Goal: Information Seeking & Learning: Learn about a topic

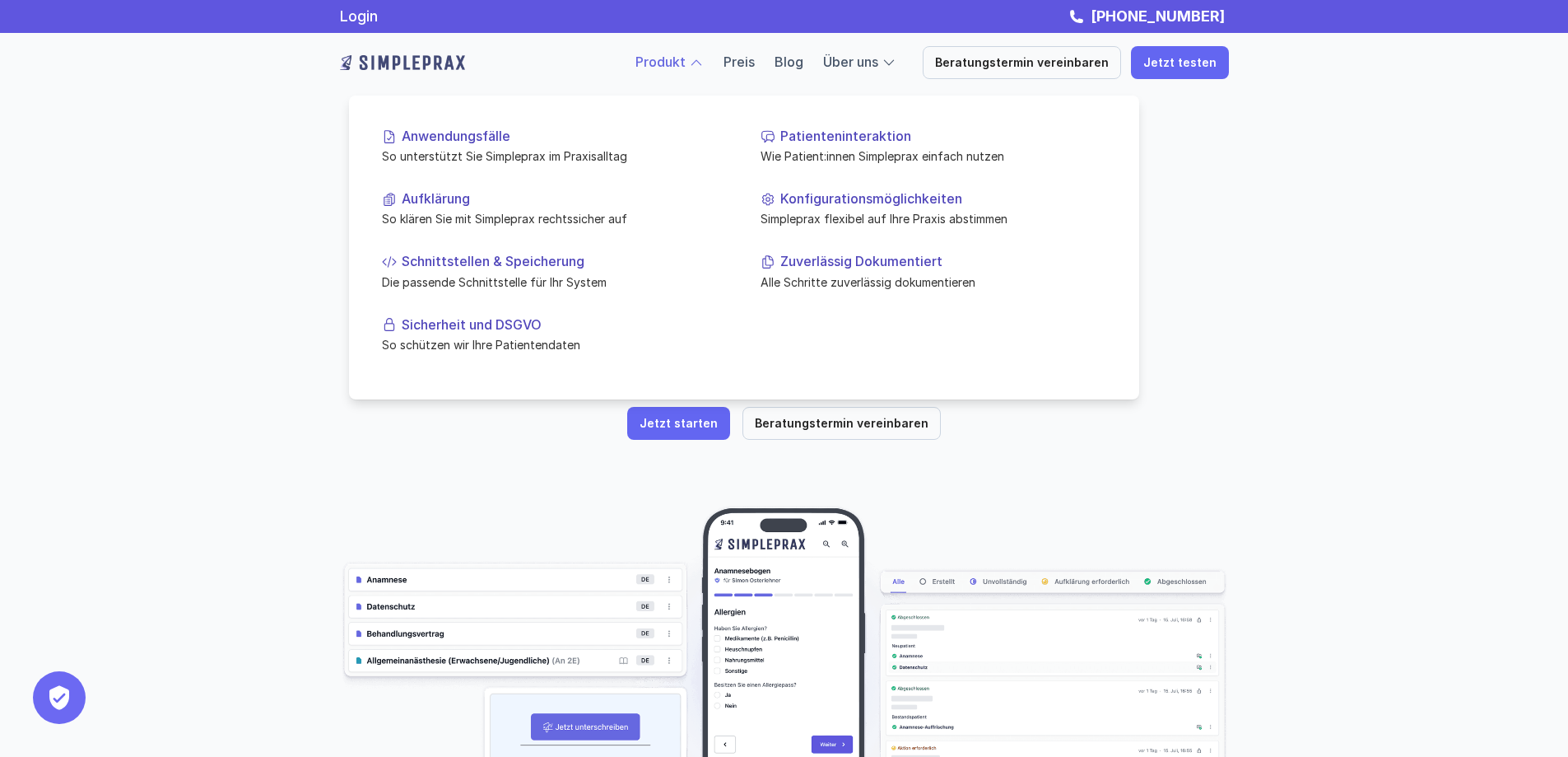
scroll to position [179, 0]
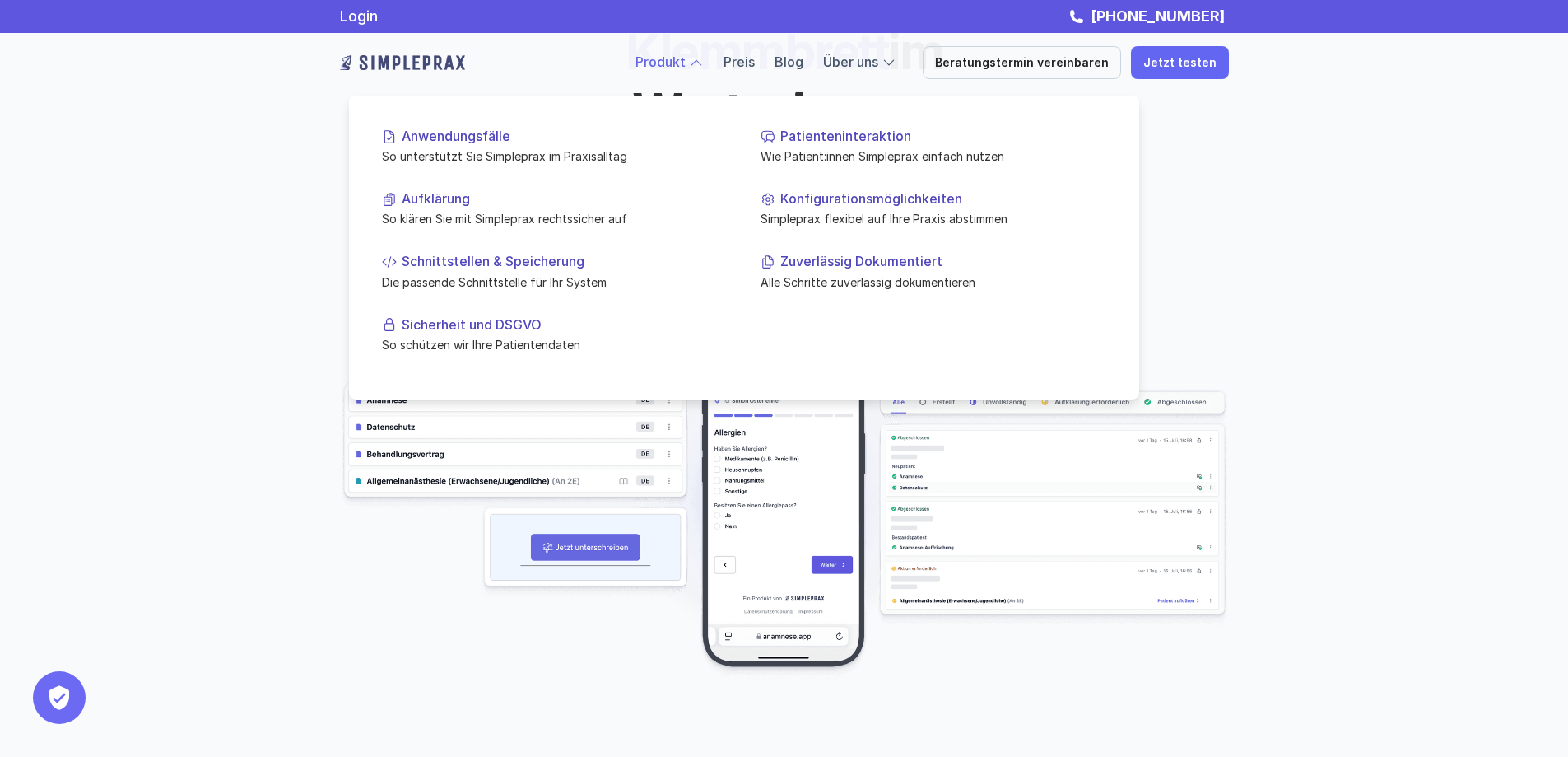
click at [703, 64] on div at bounding box center [697, 63] width 15 height 15
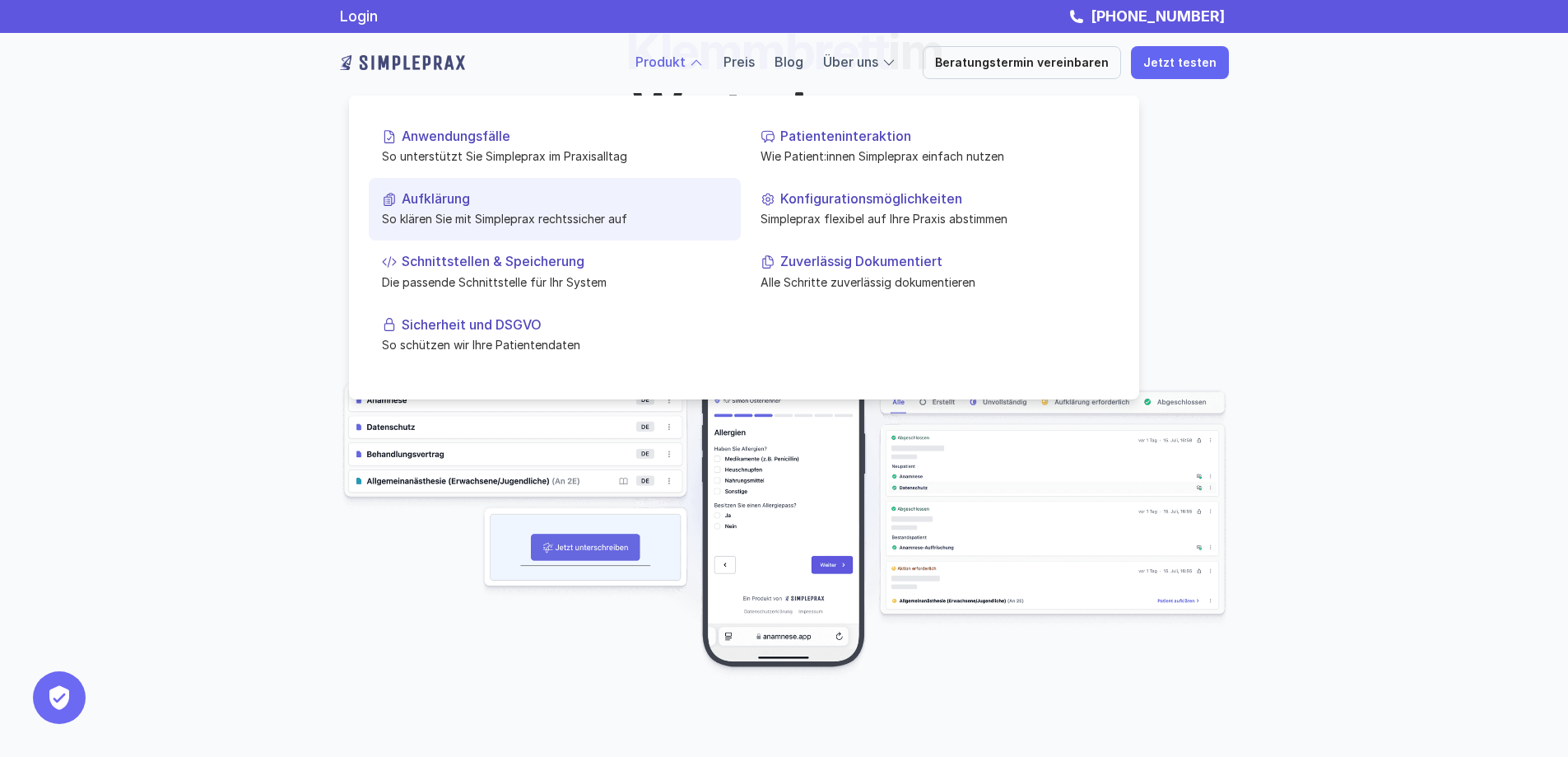
click at [426, 196] on p "Aufklärung" at bounding box center [564, 198] width 326 height 15
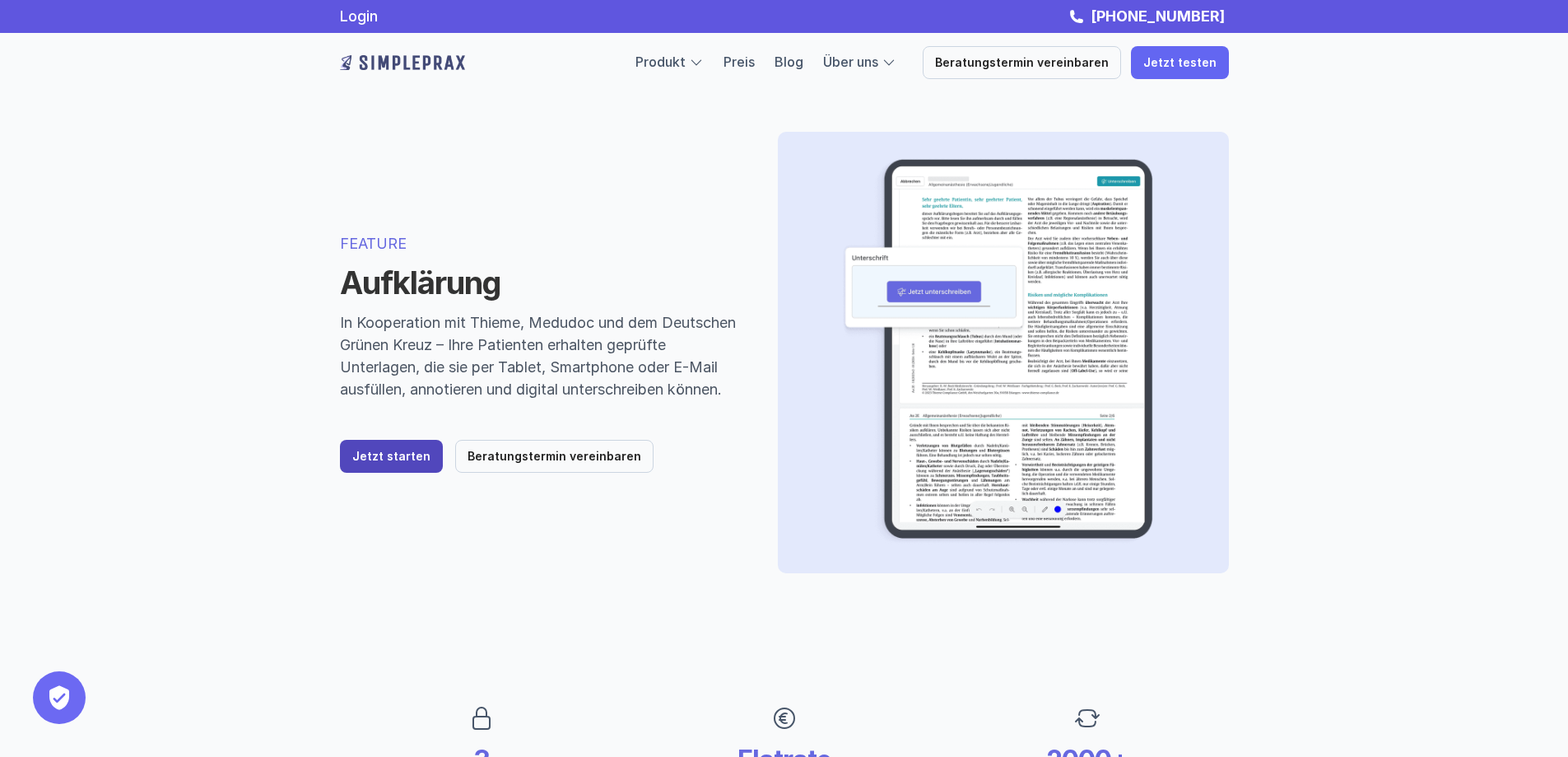
click at [382, 473] on link "Jetzt starten" at bounding box center [392, 456] width 103 height 33
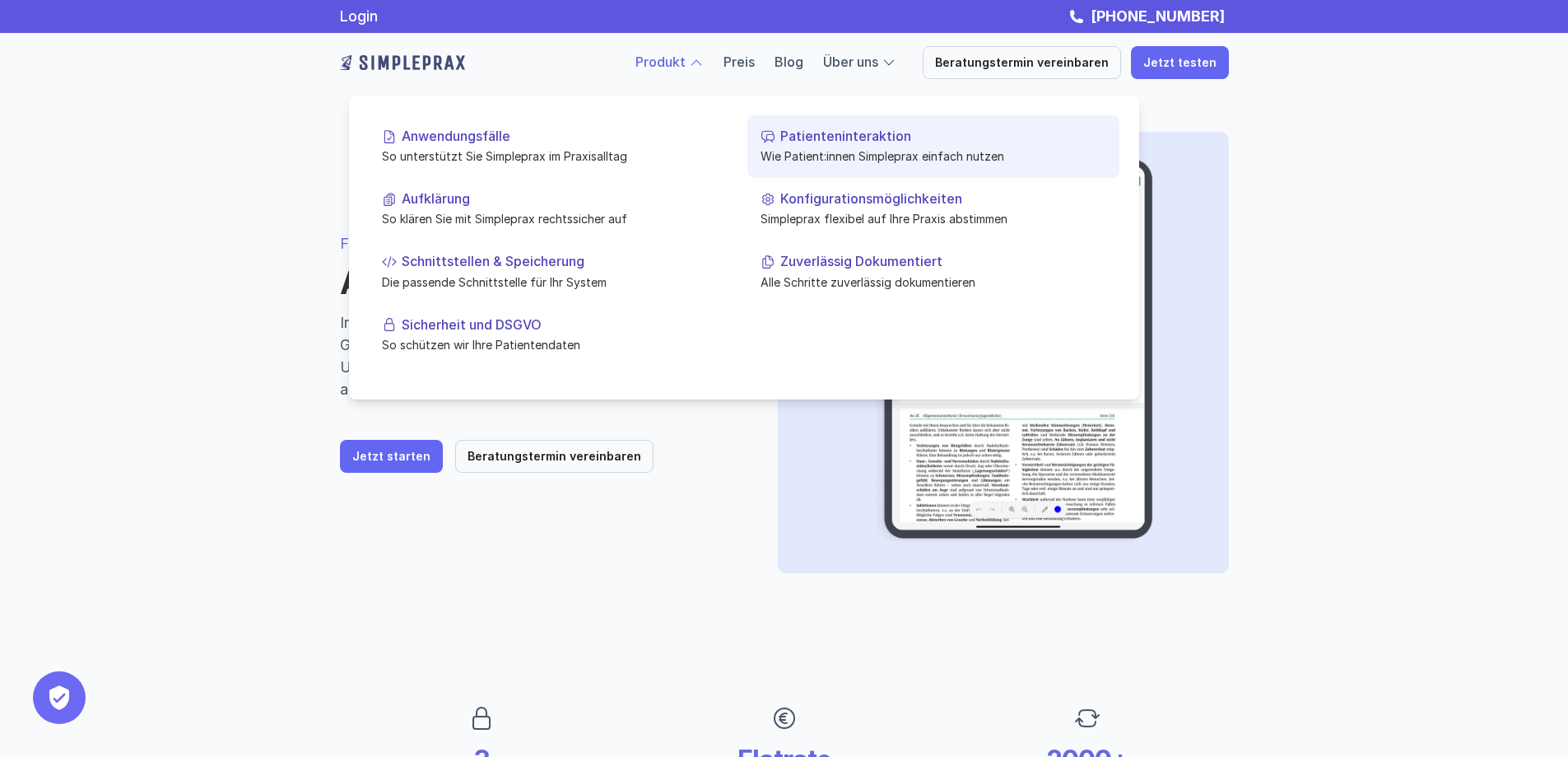
click at [818, 130] on p "Patienteninteraktion" at bounding box center [944, 136] width 326 height 15
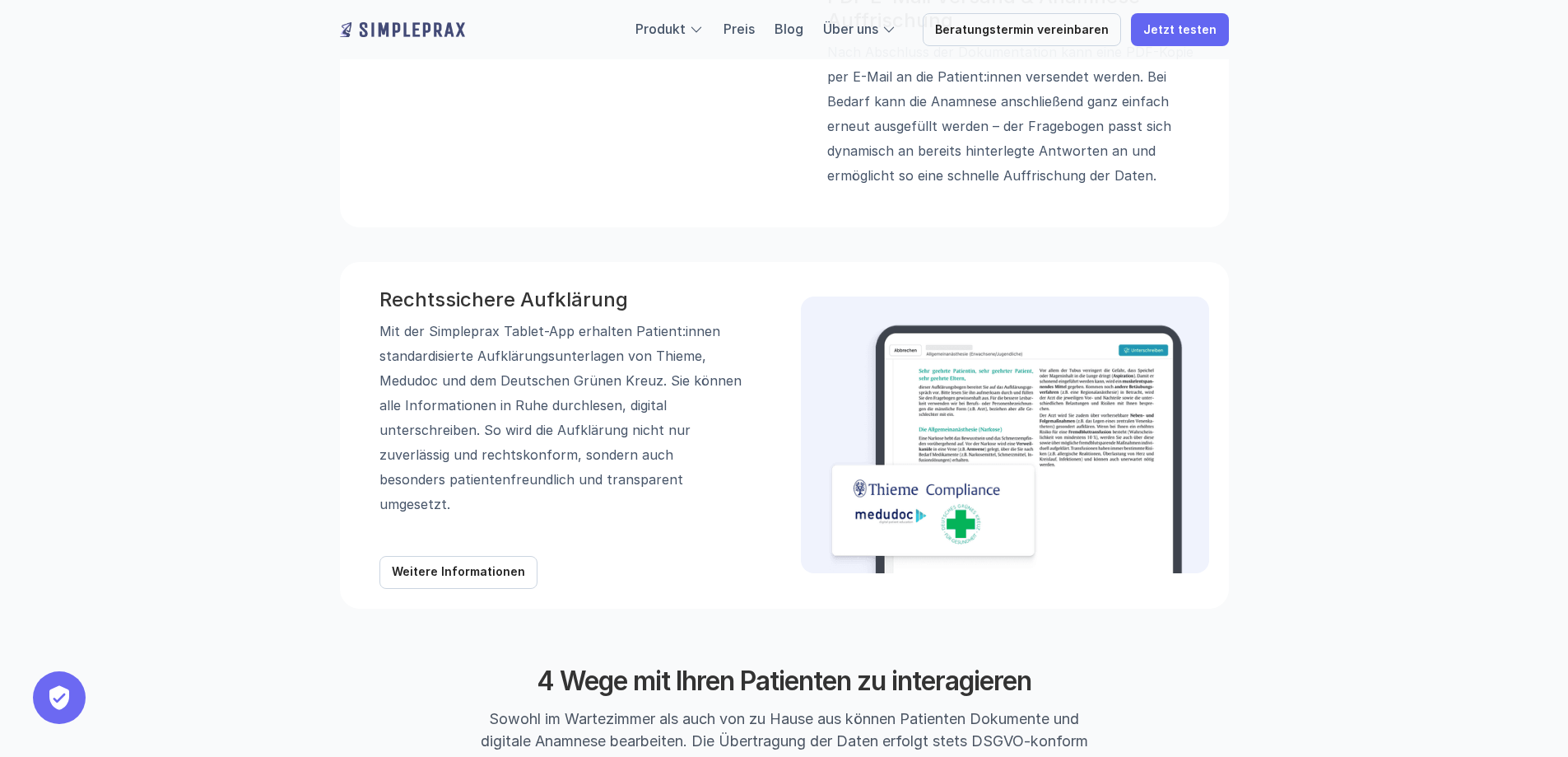
scroll to position [1422, 0]
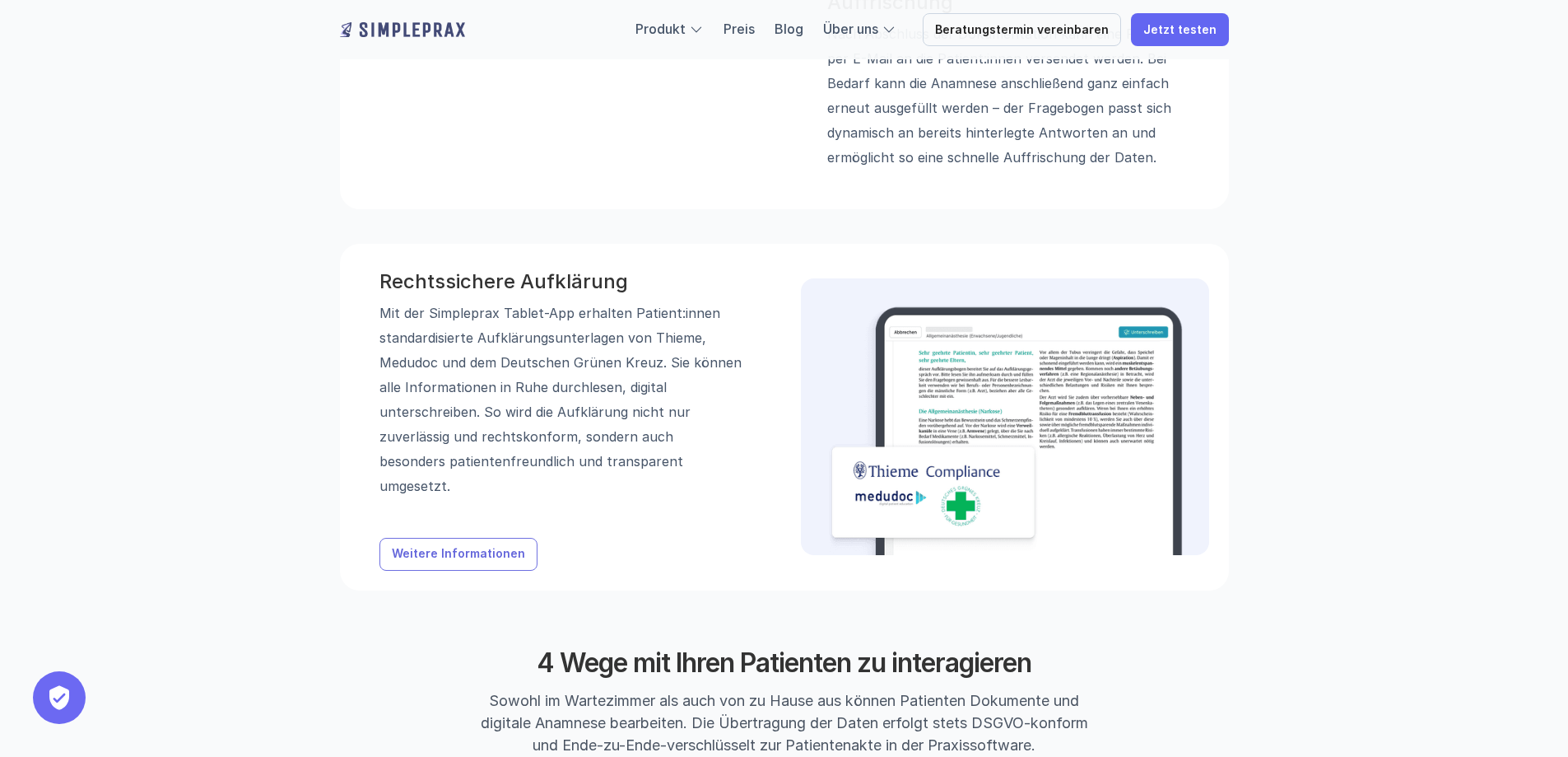
click at [445, 557] on p "Weitere Informationen" at bounding box center [458, 554] width 133 height 14
